Goal: Transaction & Acquisition: Purchase product/service

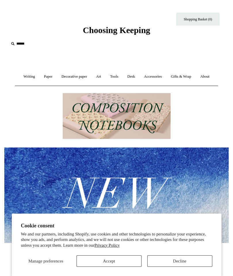
click at [24, 43] on input "text" at bounding box center [44, 43] width 71 height 11
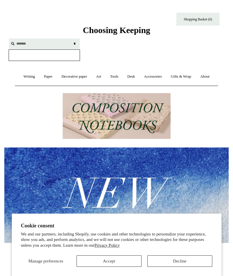
type input "*******"
click at [74, 43] on input "*" at bounding box center [75, 43] width 6 height 10
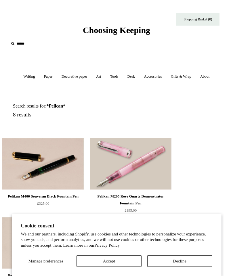
click at [130, 262] on button "Accept" at bounding box center [108, 260] width 65 height 11
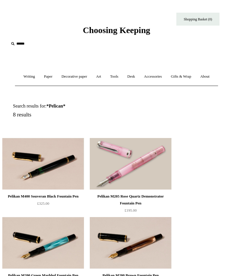
click at [34, 44] on input "text" at bounding box center [44, 43] width 71 height 11
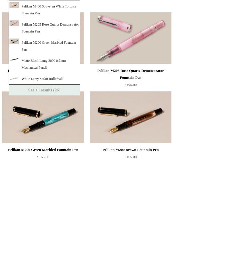
scroll to position [22, 0]
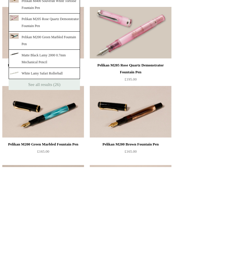
type input "*******"
click at [60, 188] on link "See all results (26)" at bounding box center [44, 193] width 71 height 11
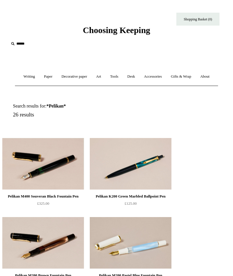
click at [21, 45] on input "text" at bounding box center [44, 43] width 71 height 11
click at [14, 45] on icon at bounding box center [12, 44] width 6 height 6
click at [32, 46] on input "text" at bounding box center [44, 43] width 71 height 11
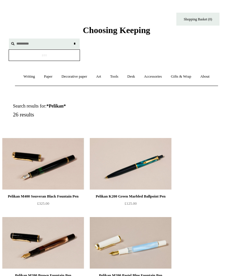
type input "*********"
click at [74, 43] on input "*" at bounding box center [75, 43] width 6 height 10
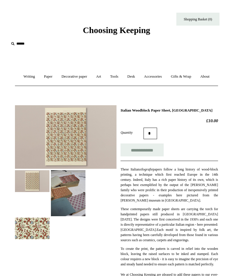
click at [19, 44] on input "text" at bounding box center [44, 43] width 71 height 11
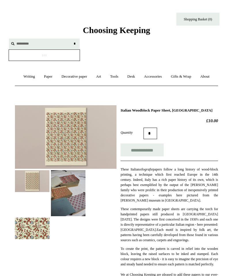
type input "*********"
click at [74, 43] on input "*" at bounding box center [75, 43] width 6 height 10
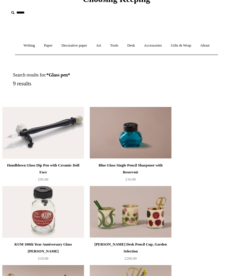
scroll to position [31, 0]
click at [46, 152] on img at bounding box center [43, 133] width 82 height 52
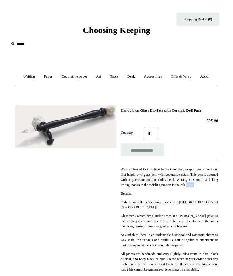
click at [38, 77] on link "Writing +" at bounding box center [30, 76] width 20 height 15
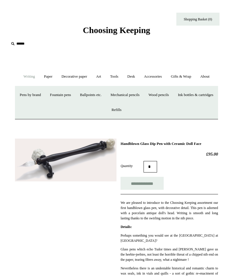
click at [75, 103] on link "Fountain pens +" at bounding box center [60, 94] width 29 height 15
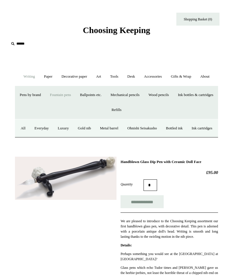
click at [73, 136] on link "Luxury" at bounding box center [63, 128] width 19 height 15
